Goal: Information Seeking & Learning: Find specific fact

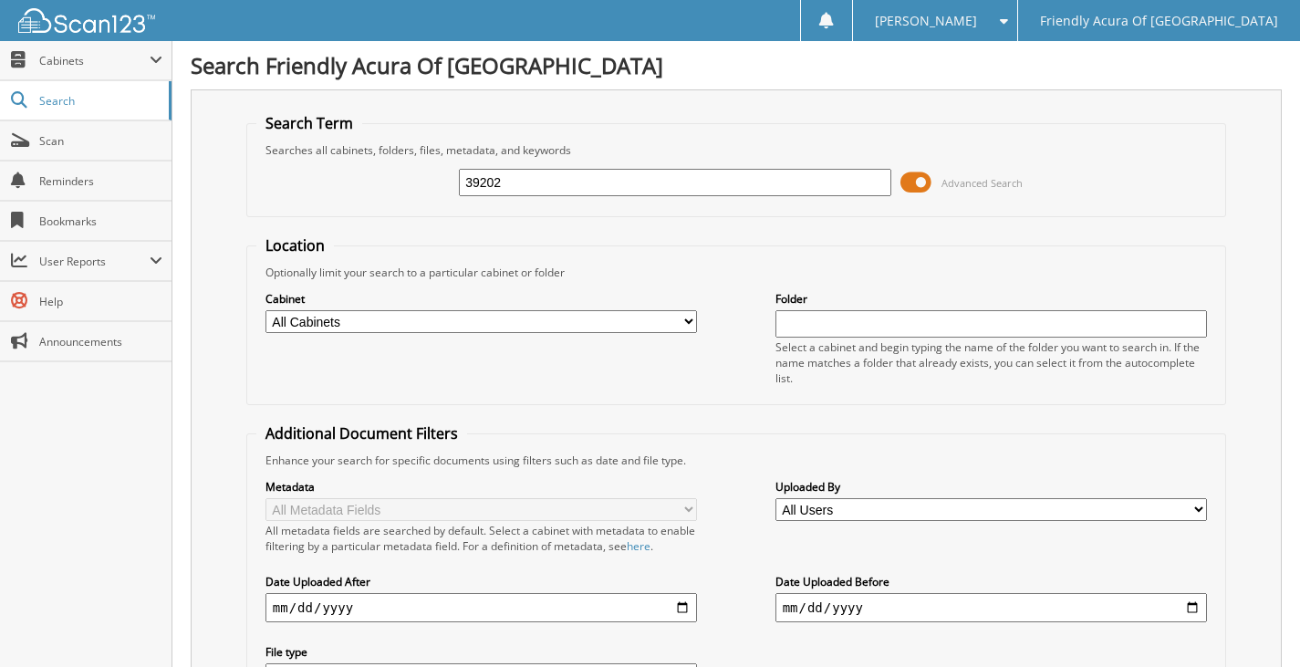
type input "39202"
drag, startPoint x: 510, startPoint y: 183, endPoint x: 402, endPoint y: 186, distance: 107.7
click at [402, 186] on div "39202 Advanced Search" at bounding box center [736, 182] width 960 height 49
type input "061416"
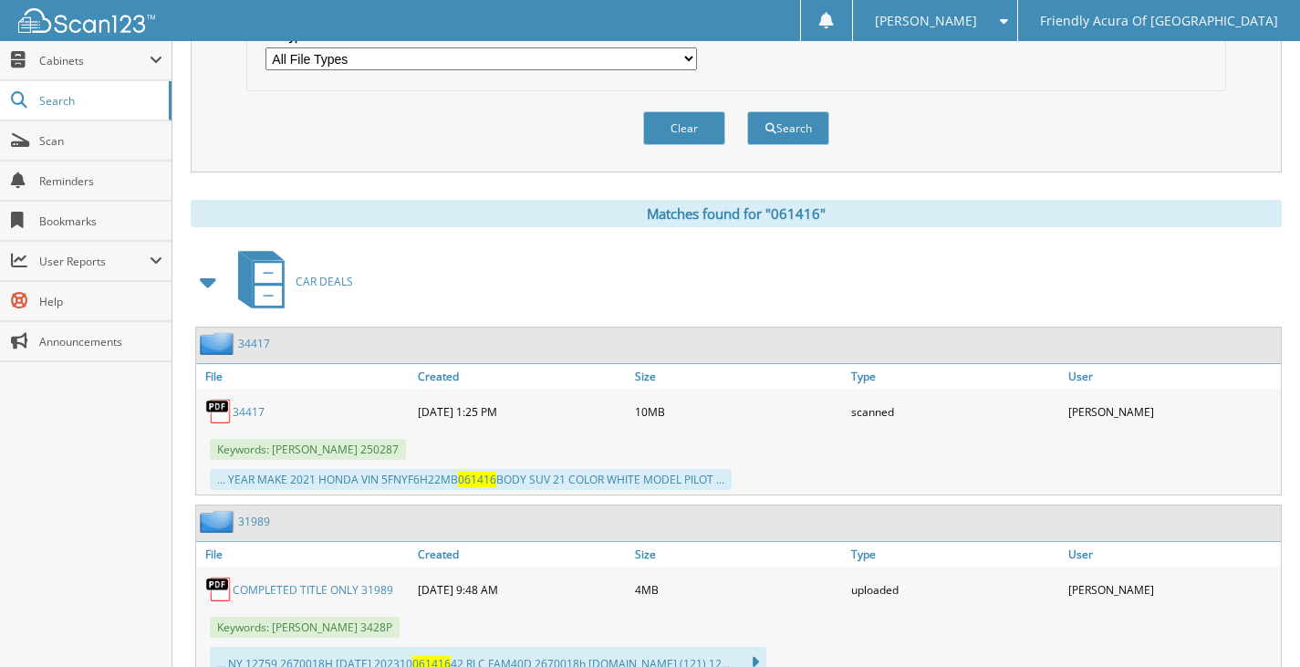
scroll to position [639, 0]
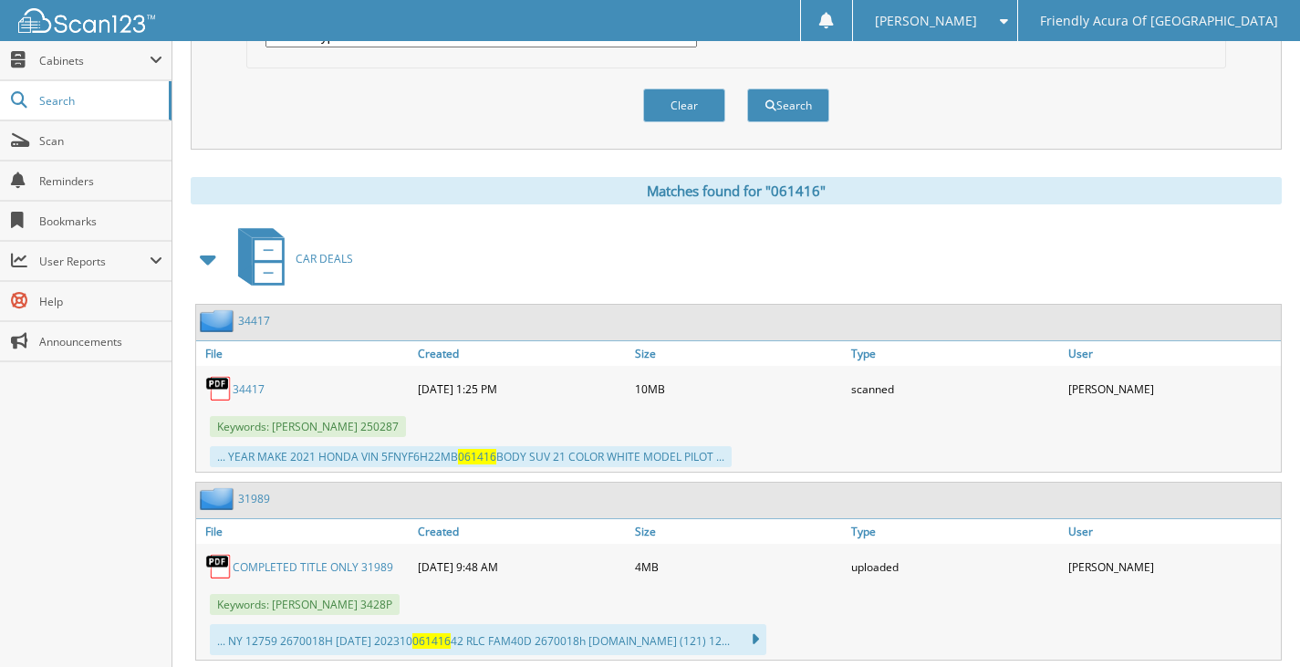
click at [247, 388] on link "34417" at bounding box center [249, 389] width 32 height 16
